Goal: Navigation & Orientation: Find specific page/section

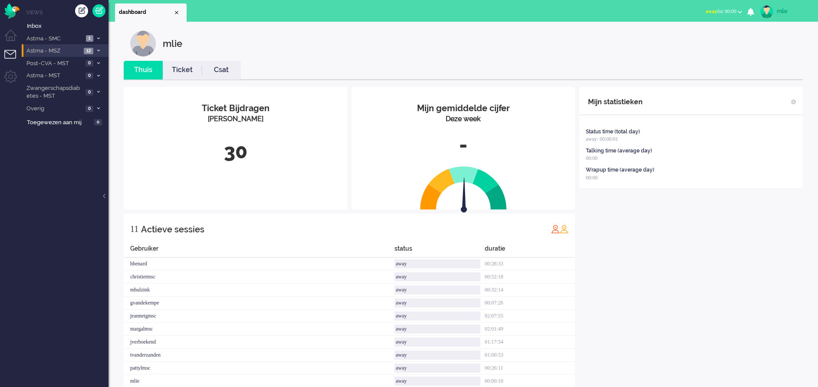
click at [97, 49] on span at bounding box center [98, 51] width 7 height 5
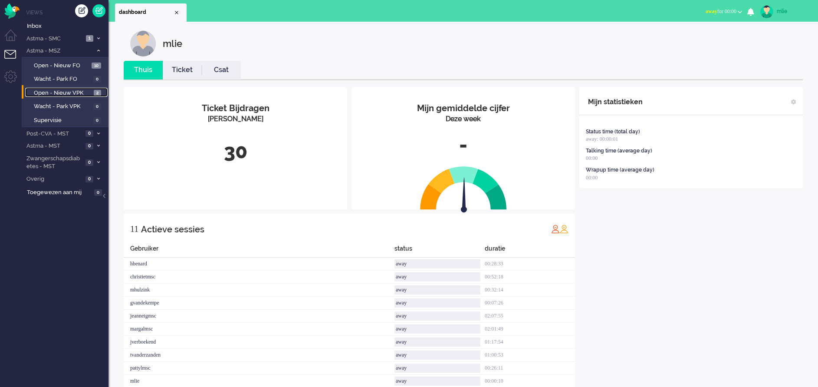
click at [76, 93] on span "Open - Nieuw VPK" at bounding box center [63, 93] width 58 height 8
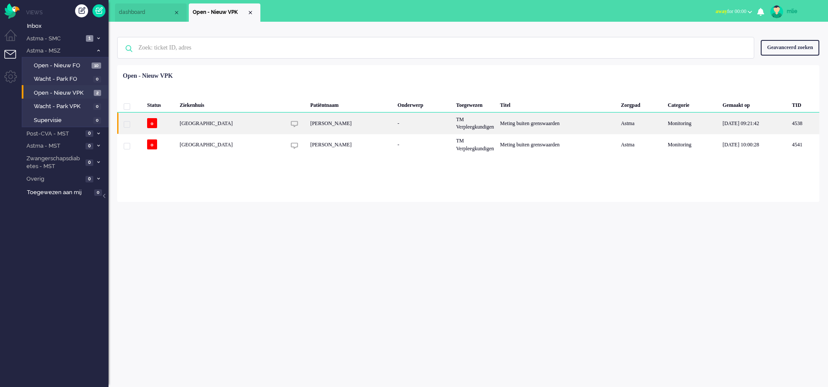
click at [435, 126] on div "-" at bounding box center [424, 122] width 59 height 21
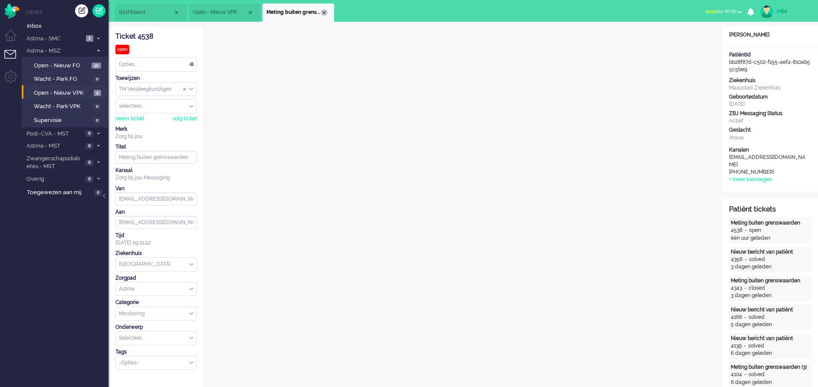
click at [326, 11] on div "Close tab" at bounding box center [324, 12] width 7 height 7
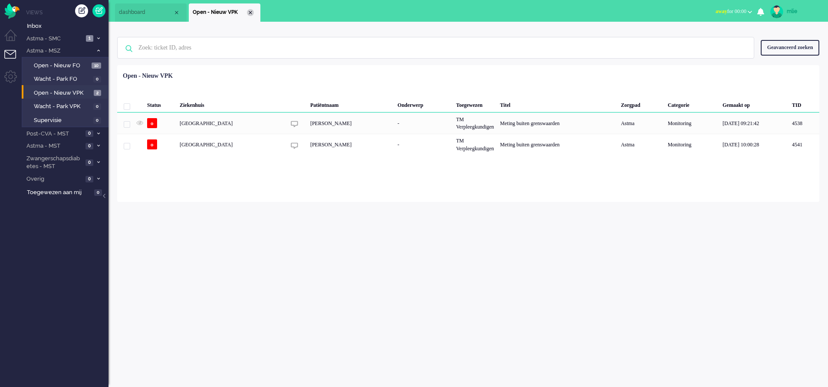
click at [250, 13] on div "Close tab" at bounding box center [250, 12] width 7 height 7
